Goal: Information Seeking & Learning: Learn about a topic

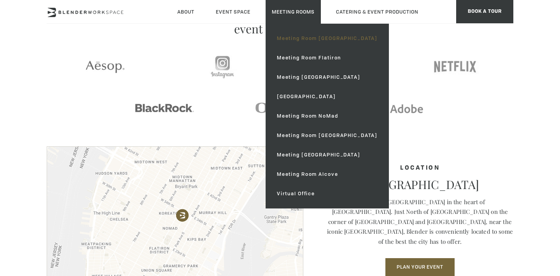
scroll to position [1026, 0]
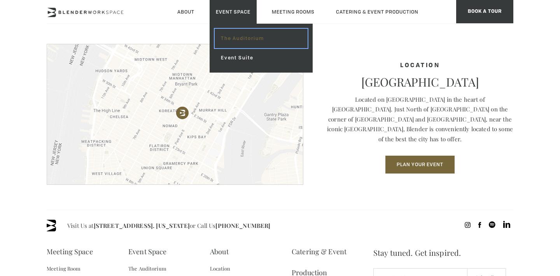
click at [233, 40] on link "The Auditorium" at bounding box center [261, 38] width 93 height 19
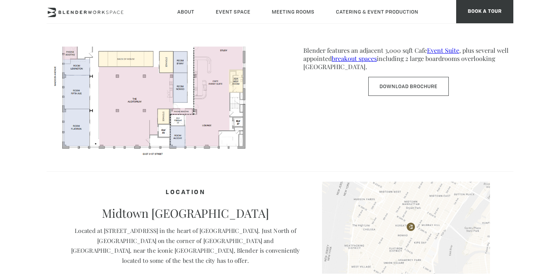
scroll to position [475, 0]
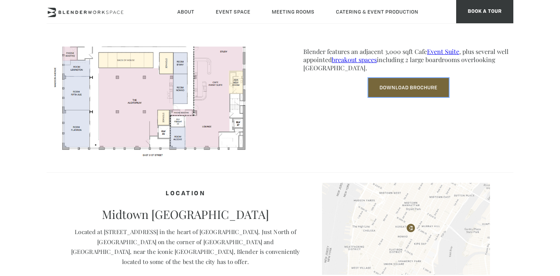
click at [396, 95] on link "Download Brochure" at bounding box center [408, 87] width 80 height 19
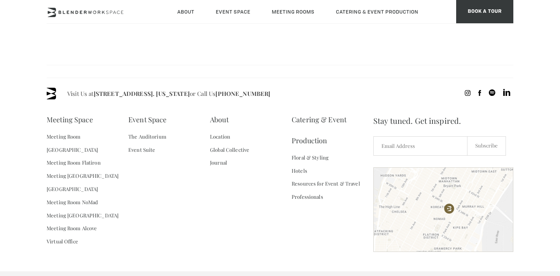
scroll to position [819, 0]
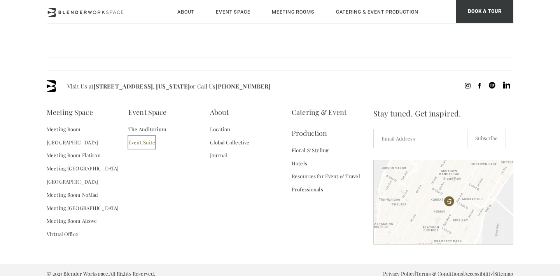
click at [138, 138] on link "Event Suite" at bounding box center [141, 142] width 27 height 13
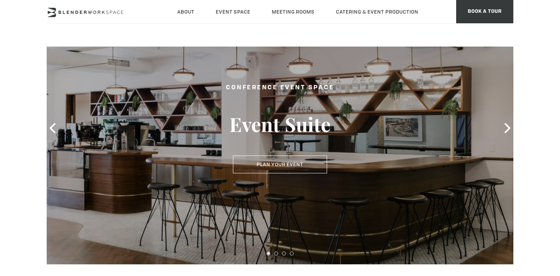
scroll to position [38, 0]
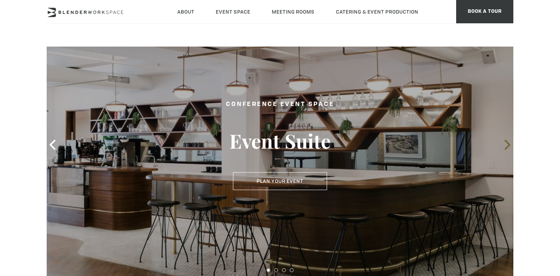
click at [504, 143] on icon at bounding box center [507, 145] width 10 height 10
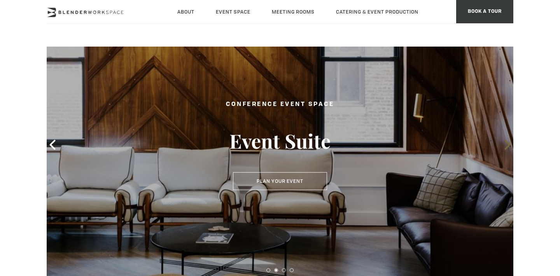
click at [504, 143] on icon at bounding box center [507, 145] width 10 height 10
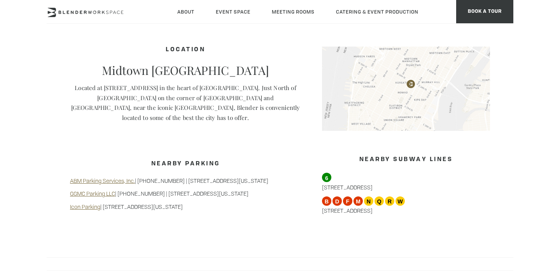
scroll to position [819, 0]
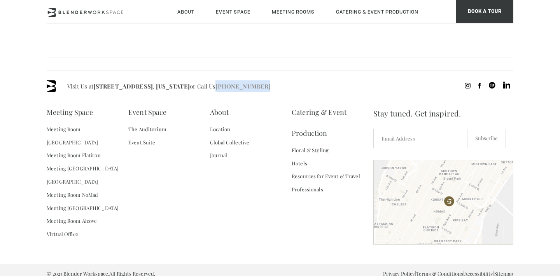
drag, startPoint x: 283, startPoint y: 80, endPoint x: 239, endPoint y: 80, distance: 44.3
click at [239, 80] on div "Visit Us at 135 Madison Ave / E 31st St - Fl 8. New York or Call Us (718) 395-4…" at bounding box center [280, 86] width 466 height 12
copy link "[PHONE_NUMBER]"
drag, startPoint x: 93, startPoint y: 79, endPoint x: 183, endPoint y: 78, distance: 91.0
click at [183, 80] on span "Visit Us at 135 Madison Ave / E 31st St - Fl 8. New York or Call Us (718) 395-4…" at bounding box center [168, 86] width 203 height 12
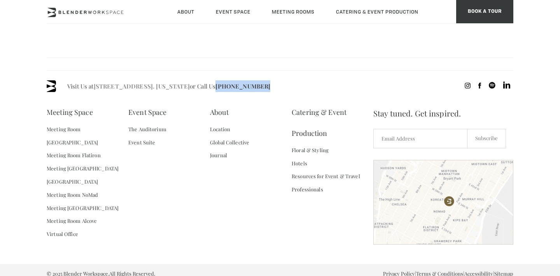
copy span "135 Madison Ave / E 31st St - Fl 8."
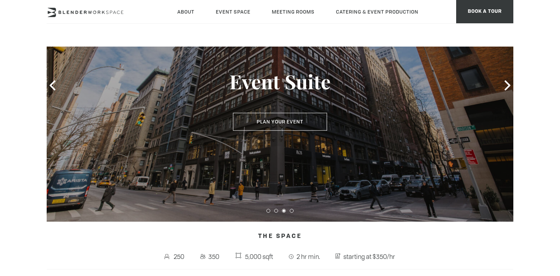
scroll to position [87, 0]
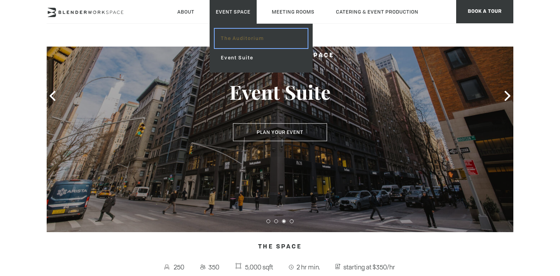
click at [227, 40] on link "The Auditorium" at bounding box center [261, 38] width 93 height 19
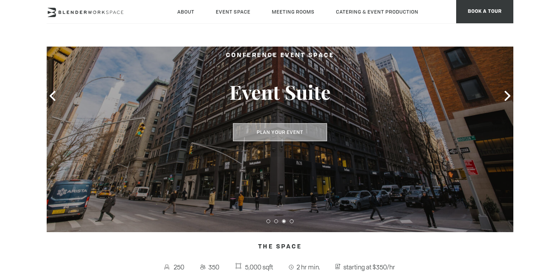
scroll to position [109, 0]
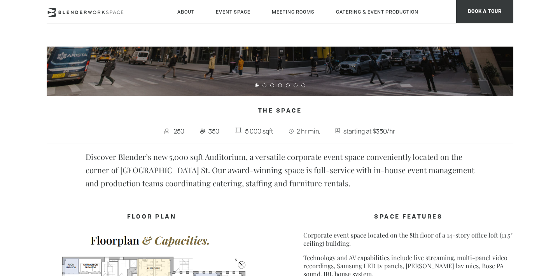
scroll to position [224, 0]
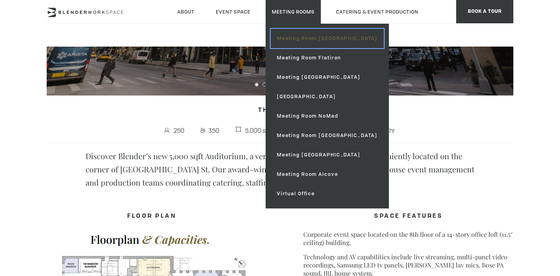
click at [291, 40] on link "Meeting Room [GEOGRAPHIC_DATA]" at bounding box center [327, 38] width 113 height 19
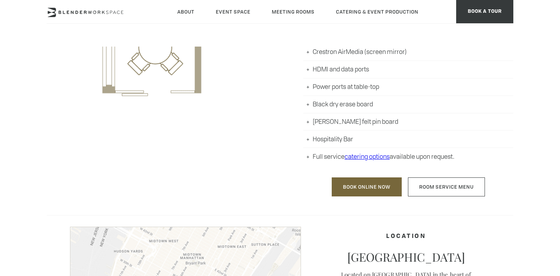
scroll to position [448, 0]
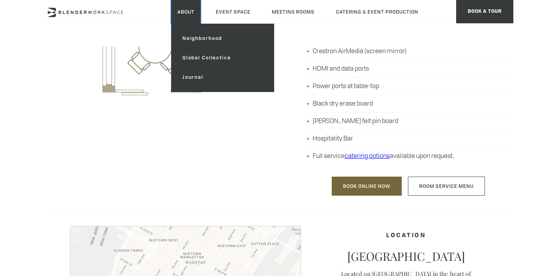
click at [192, 13] on link "About" at bounding box center [186, 12] width 30 height 24
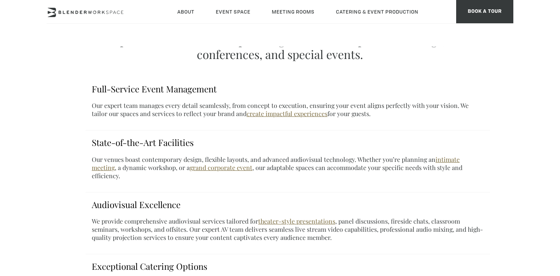
scroll to position [297, 0]
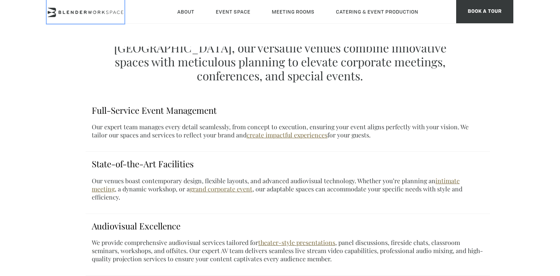
click at [117, 11] on icon at bounding box center [86, 12] width 78 height 9
